Goal: Transaction & Acquisition: Purchase product/service

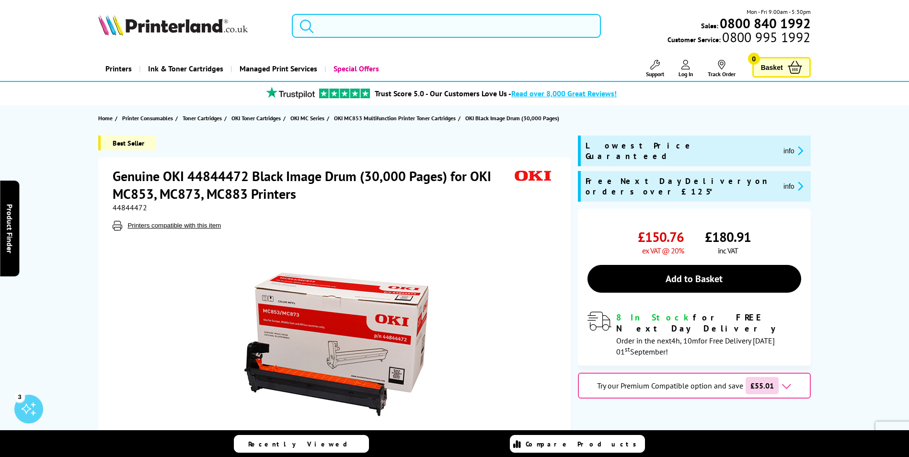
click at [383, 15] on input "search" at bounding box center [446, 26] width 309 height 24
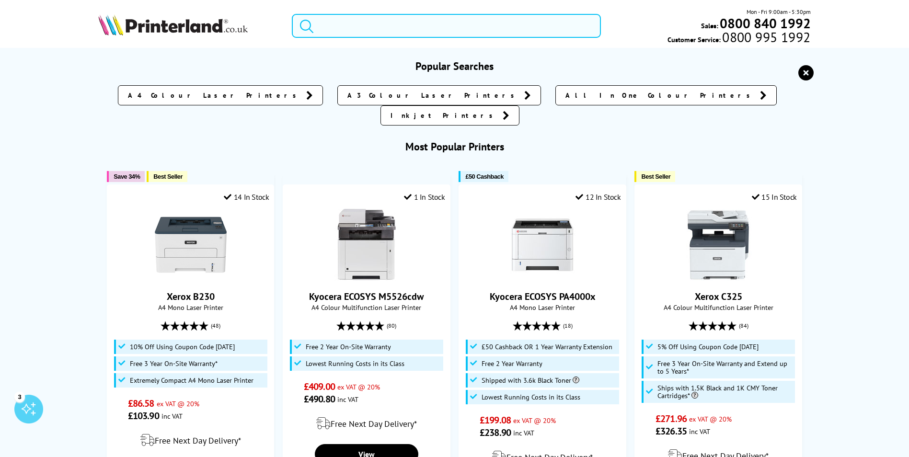
paste input "44844472"
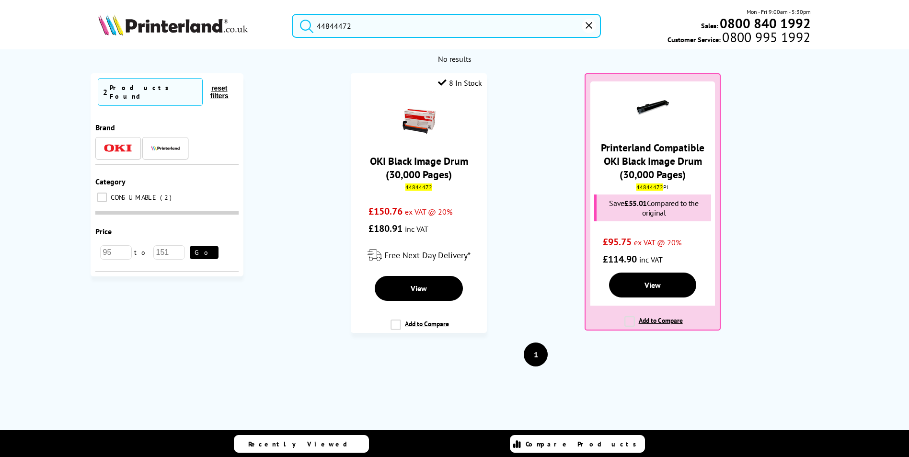
type input "44844472"
click at [292, 14] on button "submit" at bounding box center [304, 24] width 24 height 21
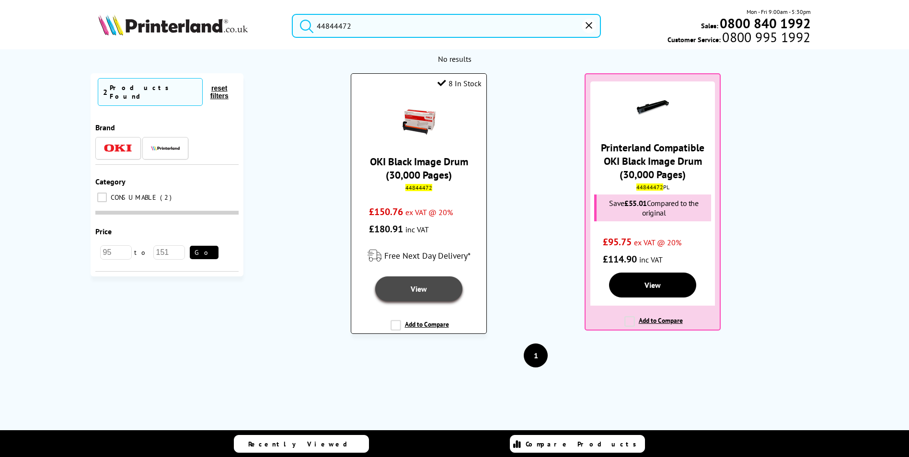
click at [404, 285] on link "View" at bounding box center [419, 289] width 88 height 25
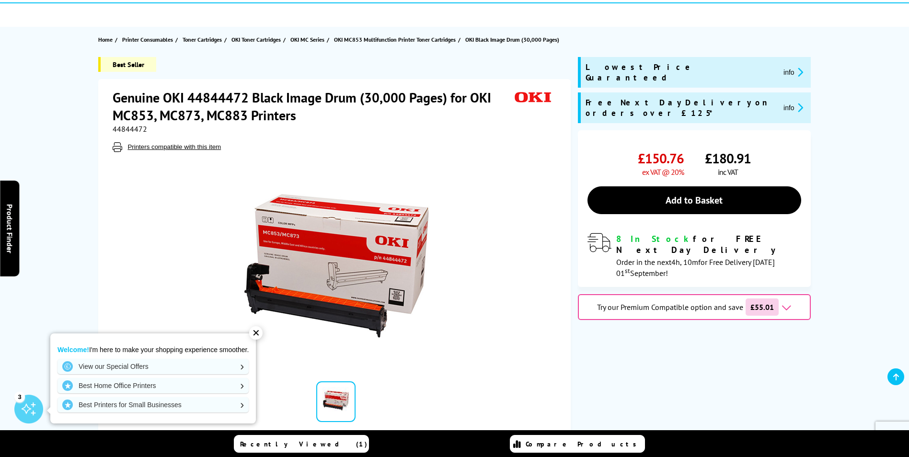
scroll to position [96, 0]
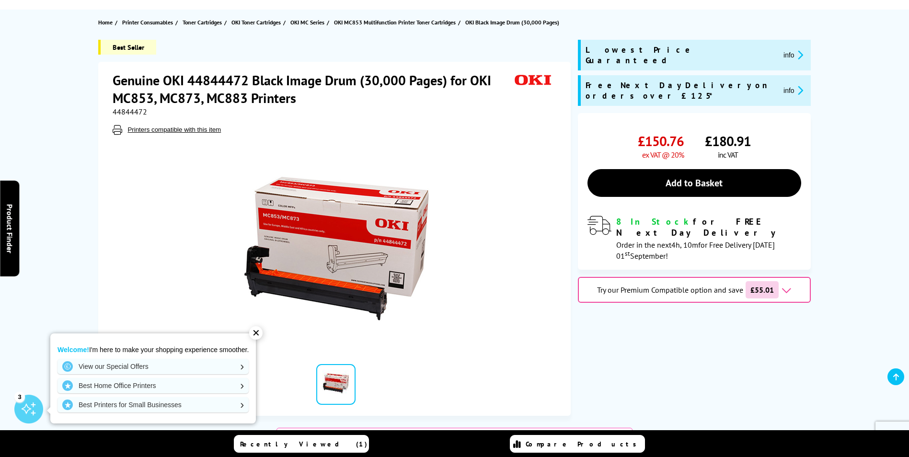
click at [262, 334] on div "✕" at bounding box center [255, 332] width 13 height 13
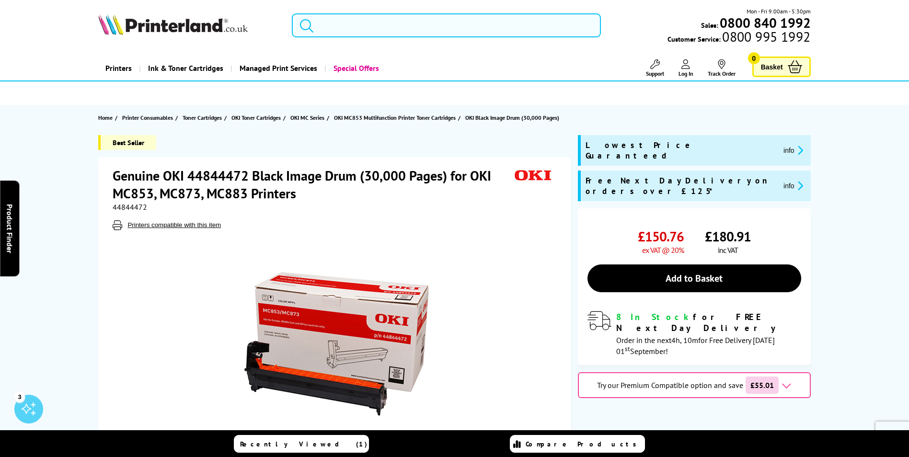
scroll to position [0, 0]
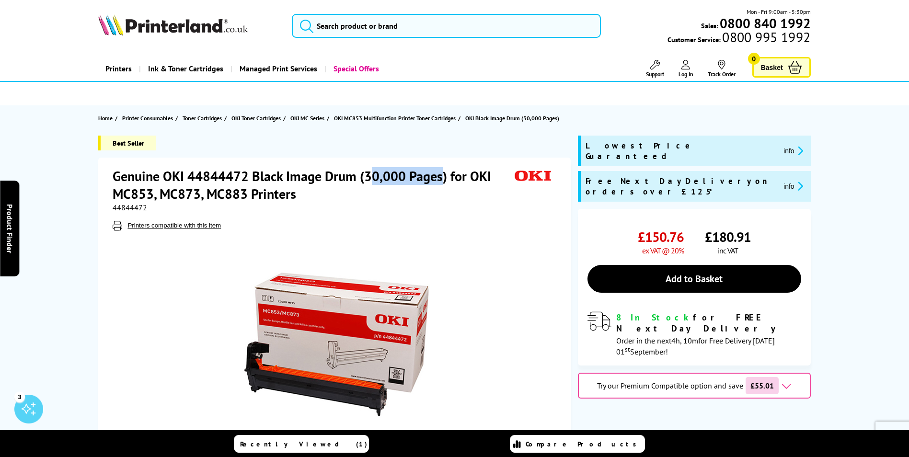
drag, startPoint x: 443, startPoint y: 179, endPoint x: 370, endPoint y: 171, distance: 74.3
click at [370, 171] on h1 "Genuine OKI 44844472 Black Image Drum (30,000 Pages) for OKI MC853, MC873, MC88…" at bounding box center [312, 184] width 398 height 35
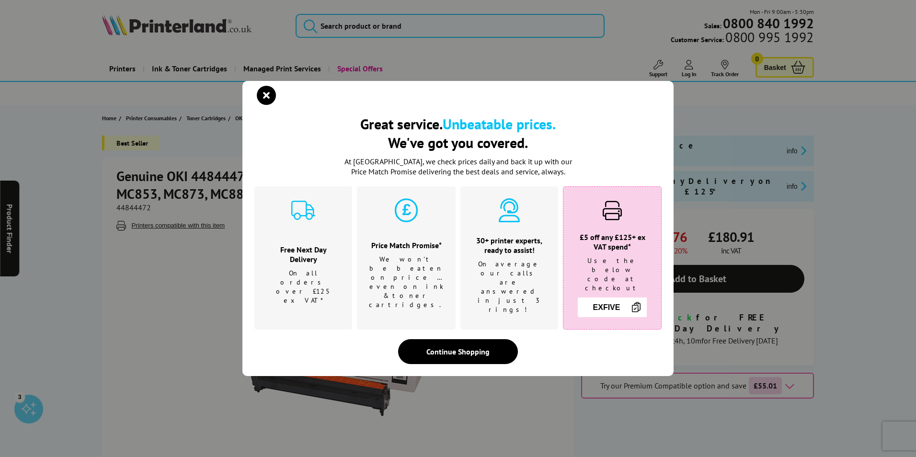
drag, startPoint x: 370, startPoint y: 171, endPoint x: 503, endPoint y: 250, distance: 155.2
click at [503, 250] on h3 "30+ printer experts, ready to assist!" at bounding box center [510, 245] width 74 height 19
click at [271, 105] on icon "close modal" at bounding box center [266, 95] width 19 height 19
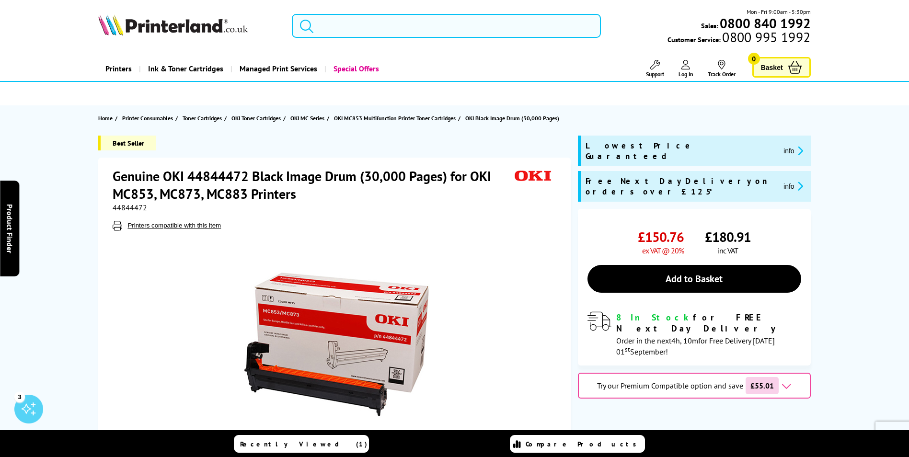
click at [430, 23] on input "search" at bounding box center [446, 26] width 309 height 24
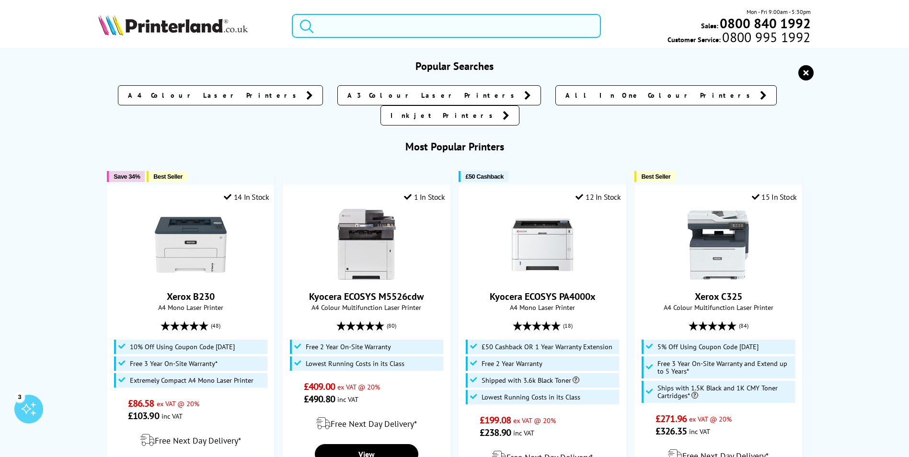
paste input "45862840"
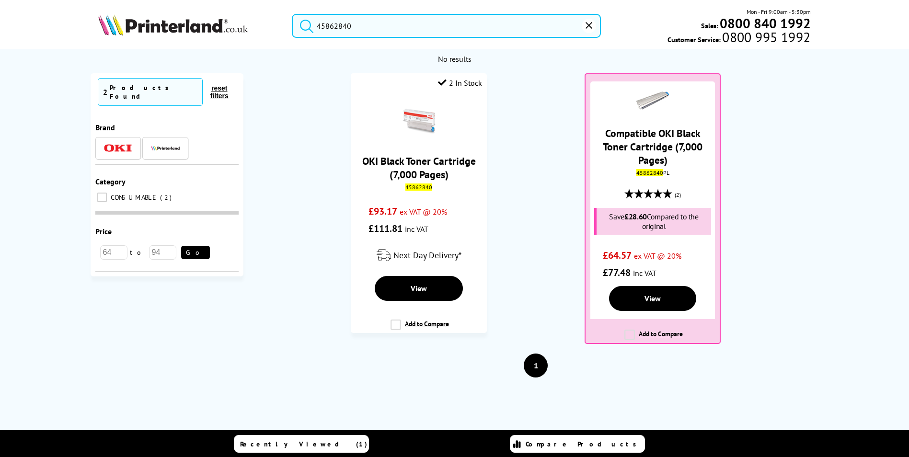
type input "45862840"
click at [292, 14] on button "submit" at bounding box center [304, 24] width 24 height 21
click at [439, 173] on link "OKI Black Toner Cartridge (7,000 Pages)" at bounding box center [419, 168] width 114 height 27
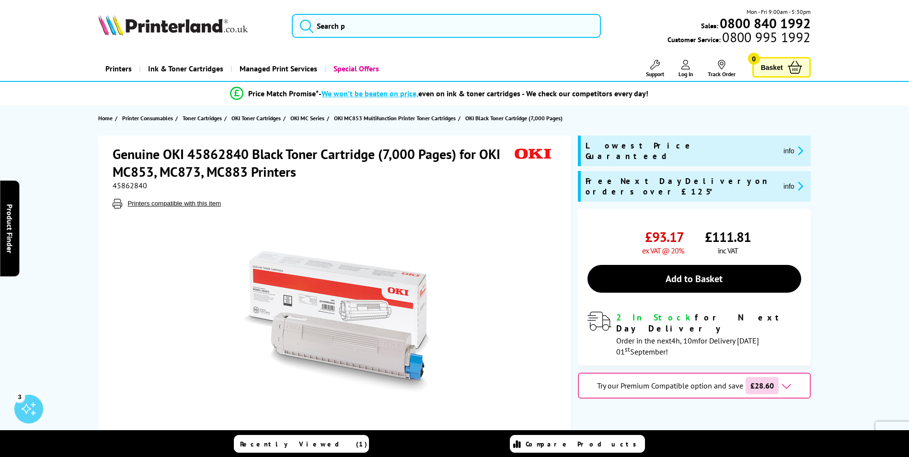
click at [829, 208] on div "Genuine OKI 45862840 Black Toner Cartridge (7,000 Pages) for OKI MC853, MC873, …" at bounding box center [454, 313] width 767 height 354
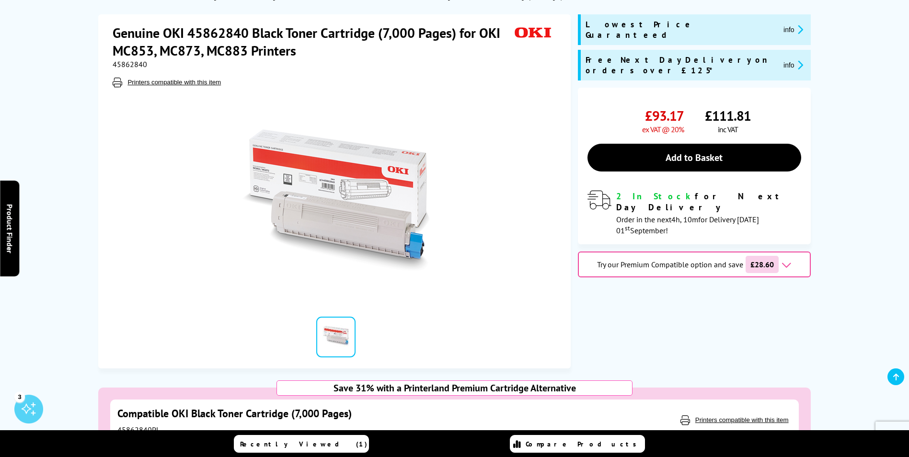
scroll to position [96, 0]
